Goal: Task Accomplishment & Management: Manage account settings

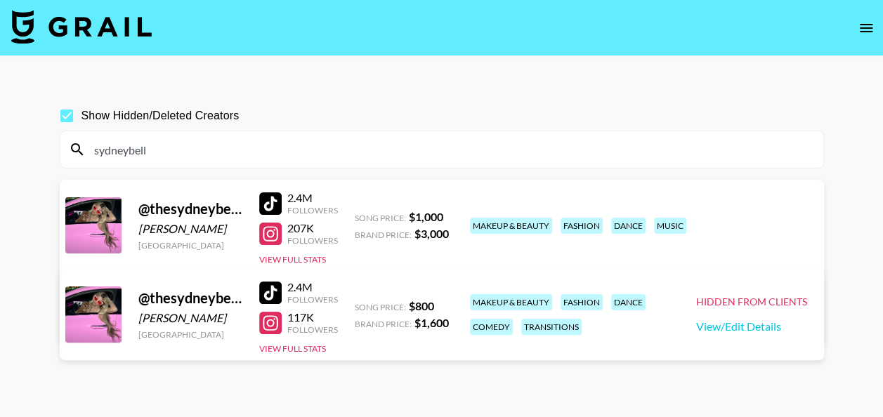
drag, startPoint x: 0, startPoint y: 0, endPoint x: 157, endPoint y: 142, distance: 211.8
click at [157, 142] on div "sydneybell" at bounding box center [441, 149] width 763 height 37
drag, startPoint x: 157, startPoint y: 142, endPoint x: 98, endPoint y: 152, distance: 59.8
click at [98, 152] on input "sydneybell" at bounding box center [450, 149] width 729 height 22
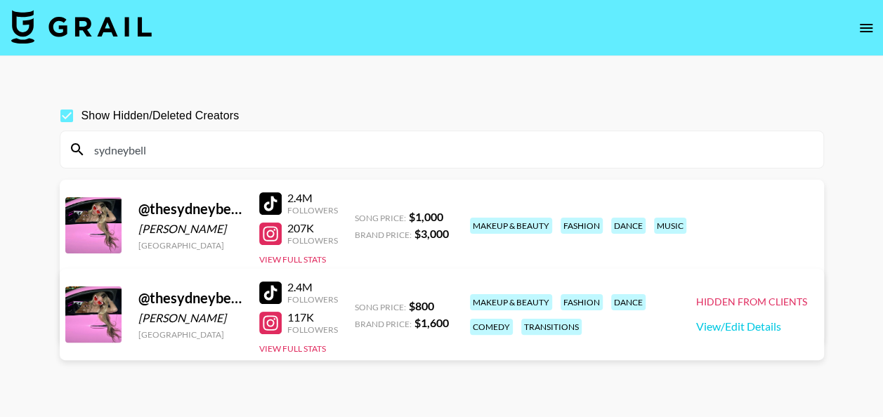
click at [98, 152] on input "sydneybell" at bounding box center [450, 149] width 729 height 22
click at [369, 168] on section "Show Hidden/Deleted Creators sydneybell @ thesydneybelle [GEOGRAPHIC_DATA] [GEO…" at bounding box center [442, 242] width 764 height 305
click at [324, 153] on input "sydneybell" at bounding box center [450, 149] width 729 height 22
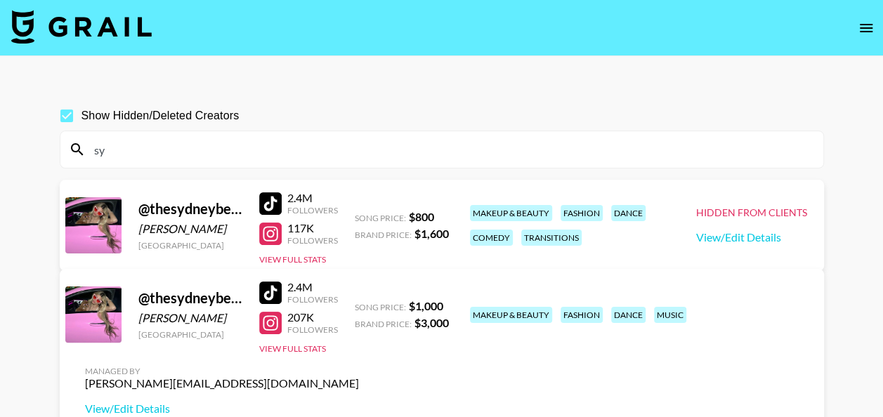
type input "s"
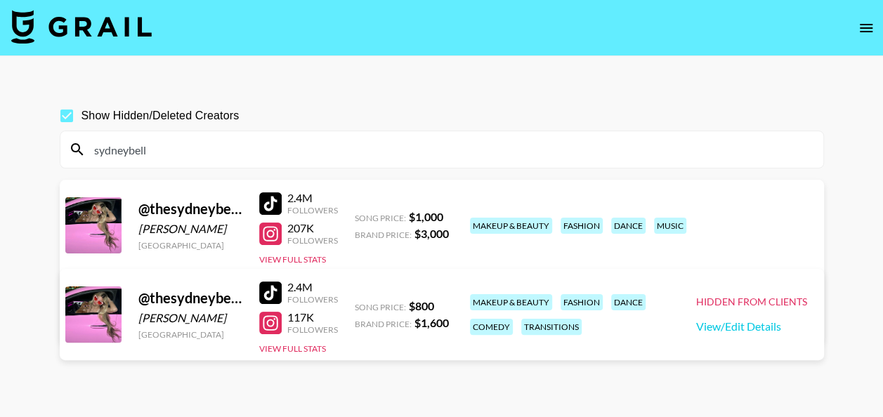
type input "sydneybelle"
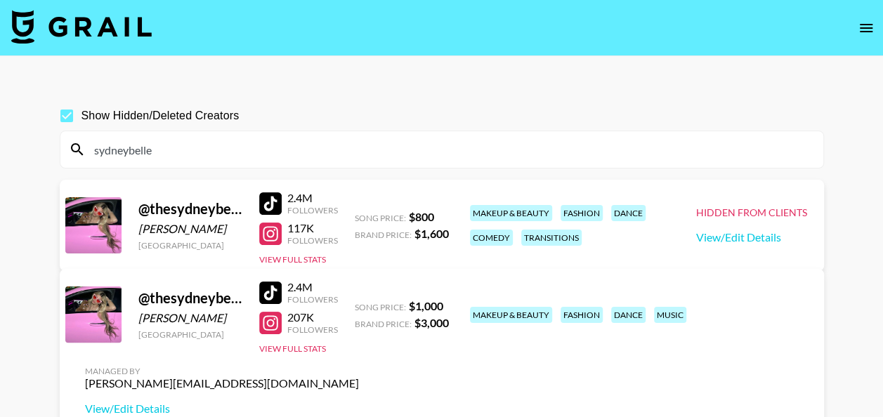
drag, startPoint x: 204, startPoint y: 142, endPoint x: 93, endPoint y: 152, distance: 112.1
click at [93, 152] on input "sydneybelle" at bounding box center [450, 149] width 729 height 22
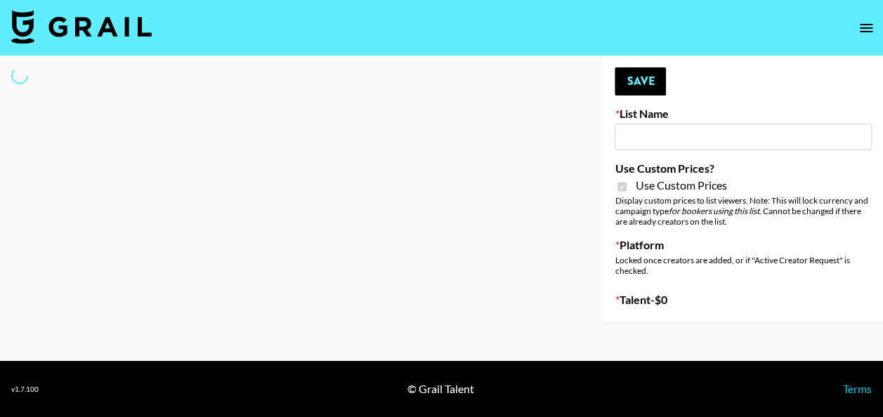
type input "Dietary Supp Brand"
checkbox input "true"
select select "Brand"
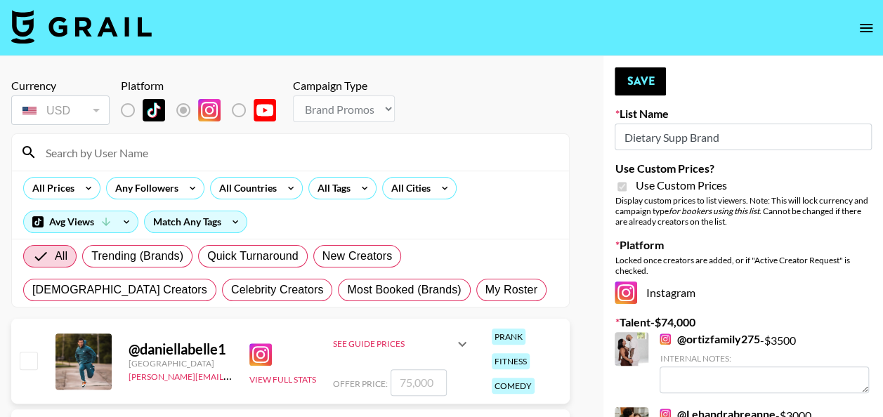
click at [110, 154] on input at bounding box center [298, 152] width 523 height 22
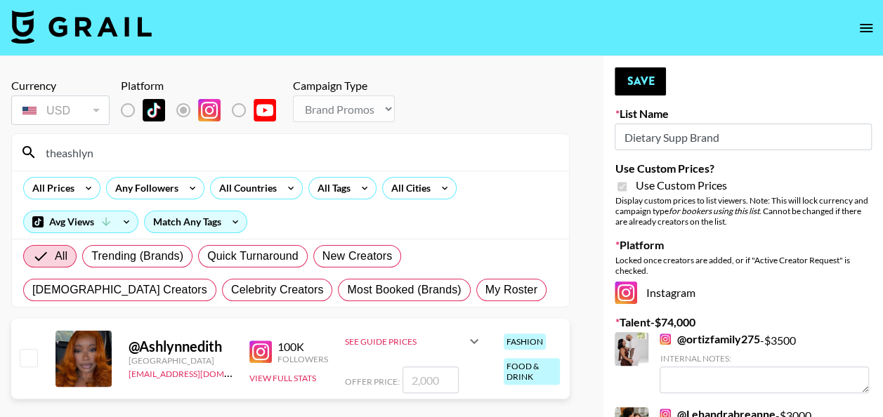
type input "theashlyn"
click at [422, 371] on input "number" at bounding box center [430, 380] width 56 height 27
checkbox input "true"
type input "1000"
click at [645, 77] on button "Save" at bounding box center [639, 81] width 51 height 28
